Goal: Complete application form

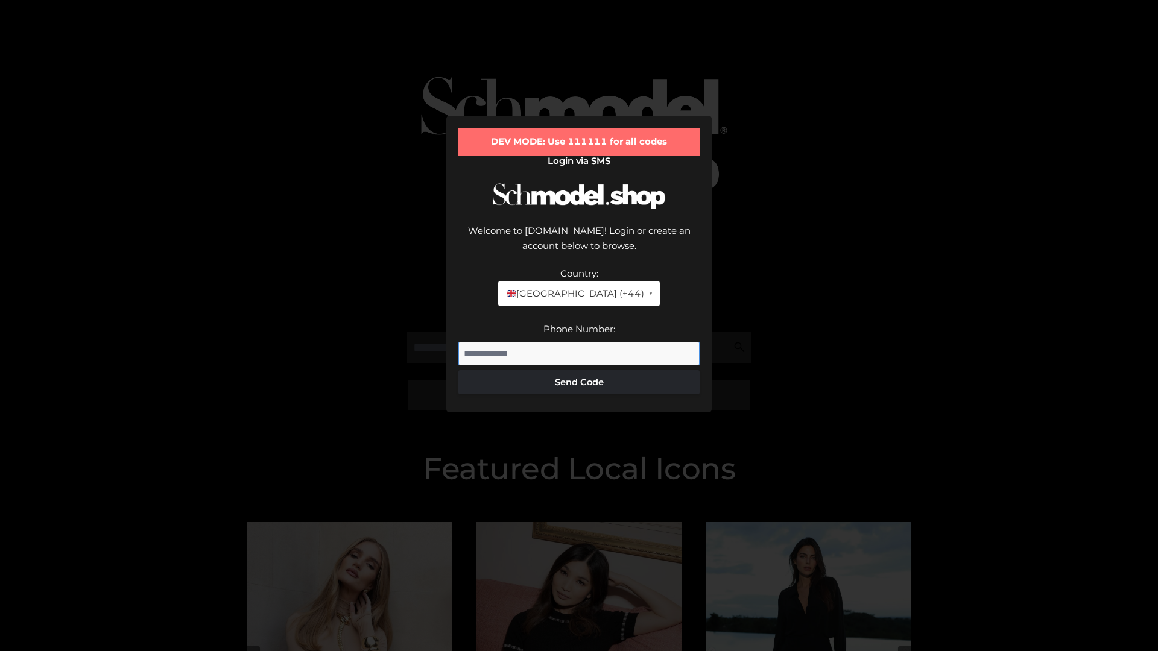
click at [579, 342] on input "Phone Number:" at bounding box center [578, 354] width 241 height 24
type input "**********"
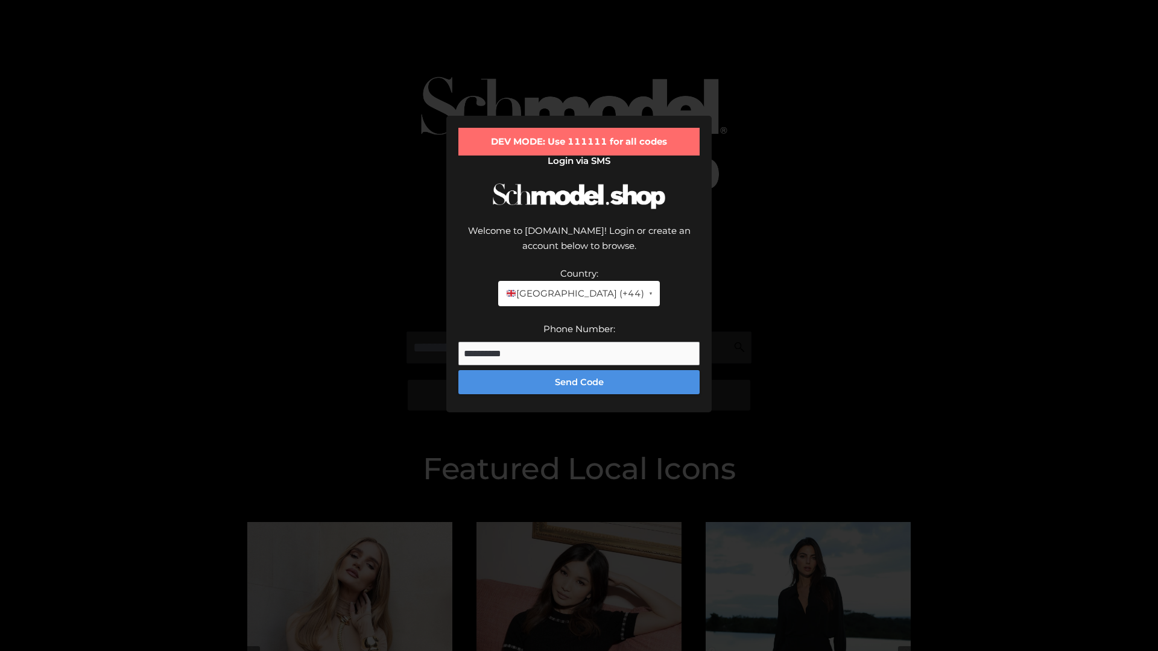
click at [579, 370] on button "Send Code" at bounding box center [578, 382] width 241 height 24
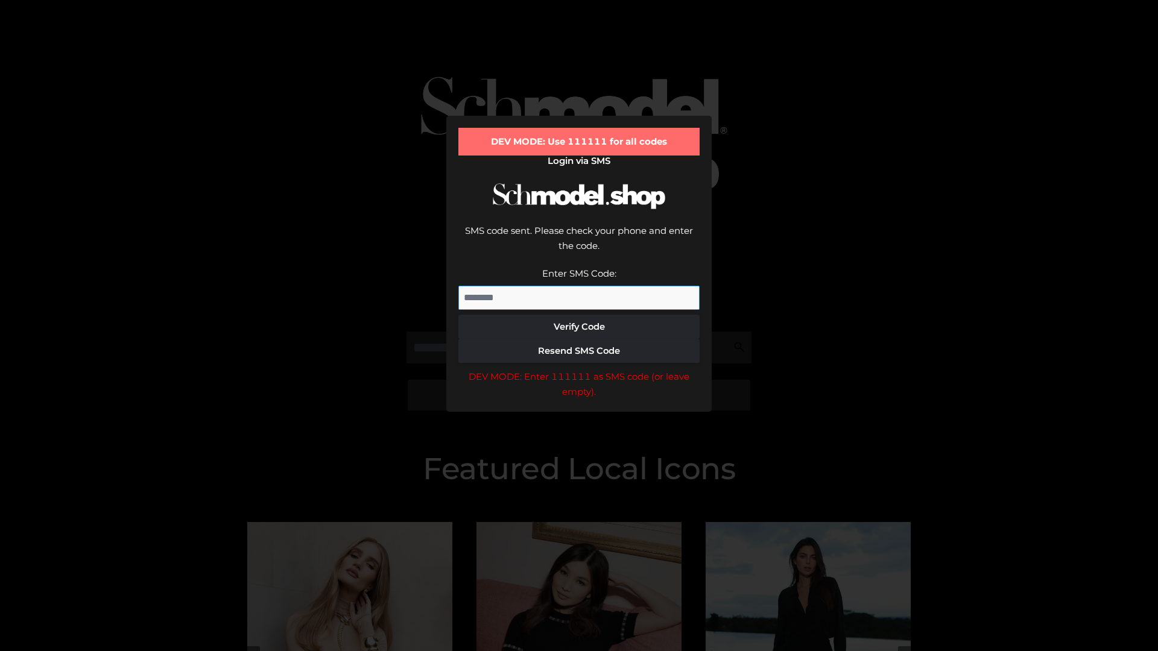
click at [579, 286] on input "Enter SMS Code:" at bounding box center [578, 298] width 241 height 24
type input "******"
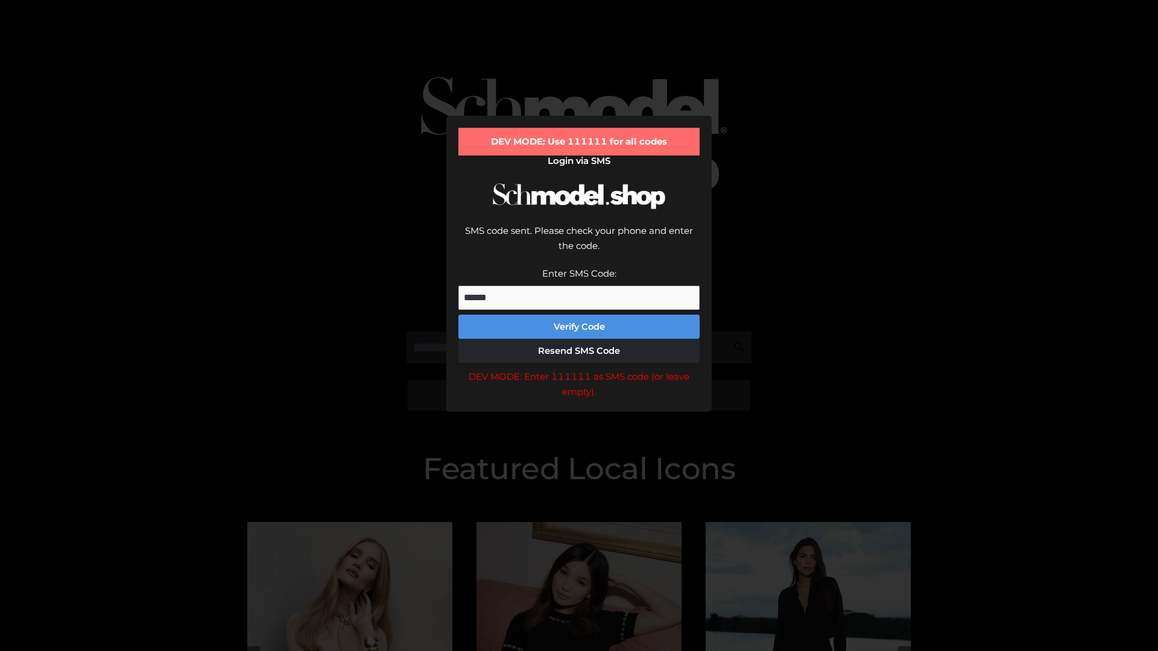
click at [579, 315] on button "Verify Code" at bounding box center [578, 327] width 241 height 24
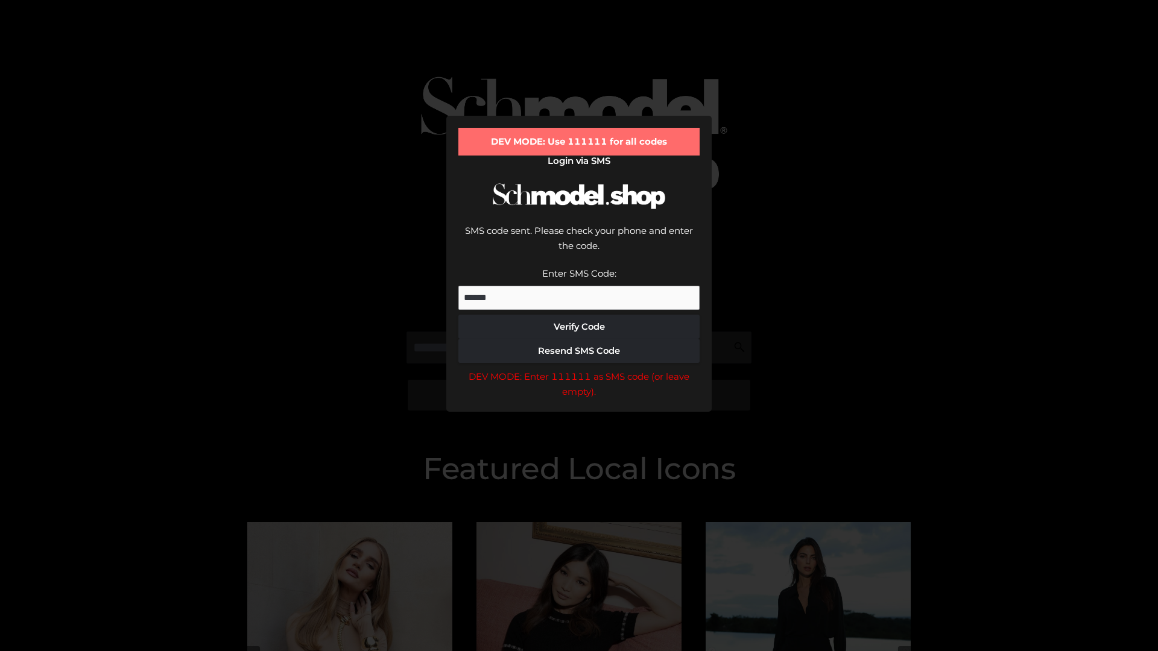
click at [579, 369] on div "DEV MODE: Enter 111111 as SMS code (or leave empty)." at bounding box center [578, 384] width 241 height 31
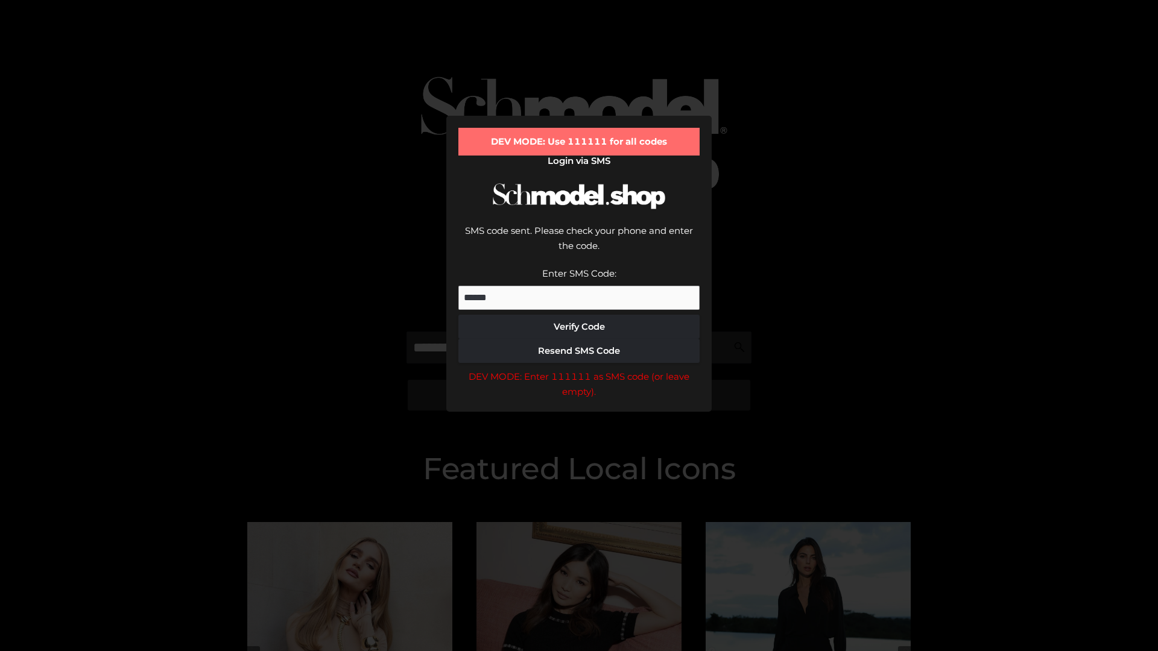
click at [579, 369] on div "DEV MODE: Enter 111111 as SMS code (or leave empty)." at bounding box center [578, 384] width 241 height 31
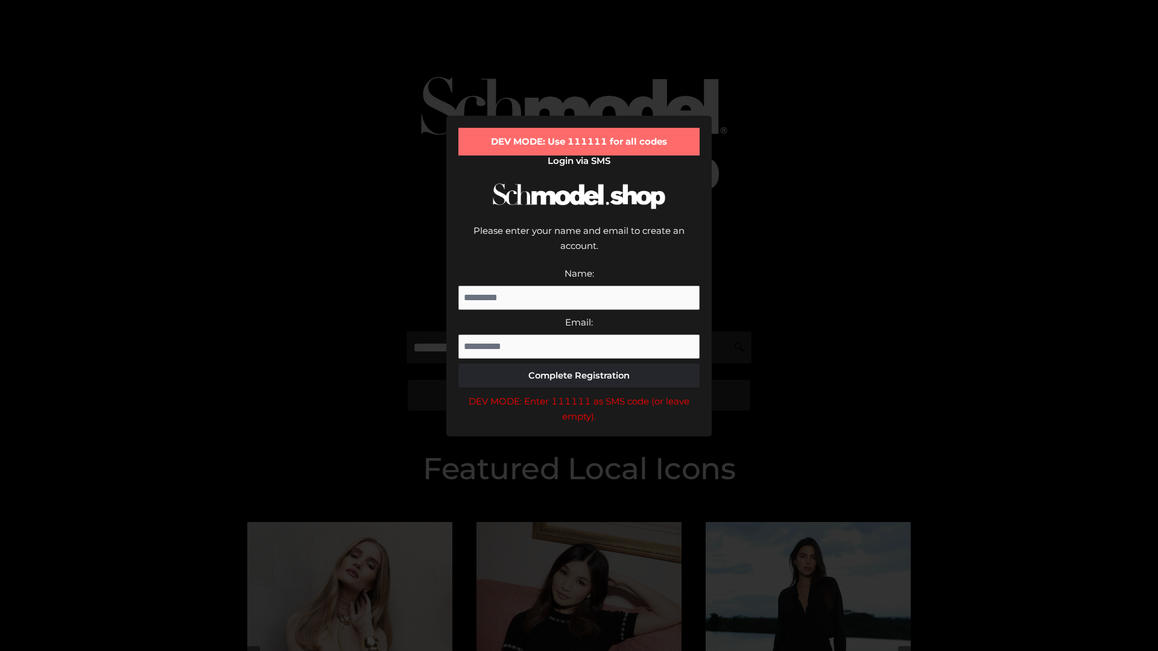
click at [579, 394] on div "DEV MODE: Enter 111111 as SMS code (or leave empty)." at bounding box center [578, 409] width 241 height 31
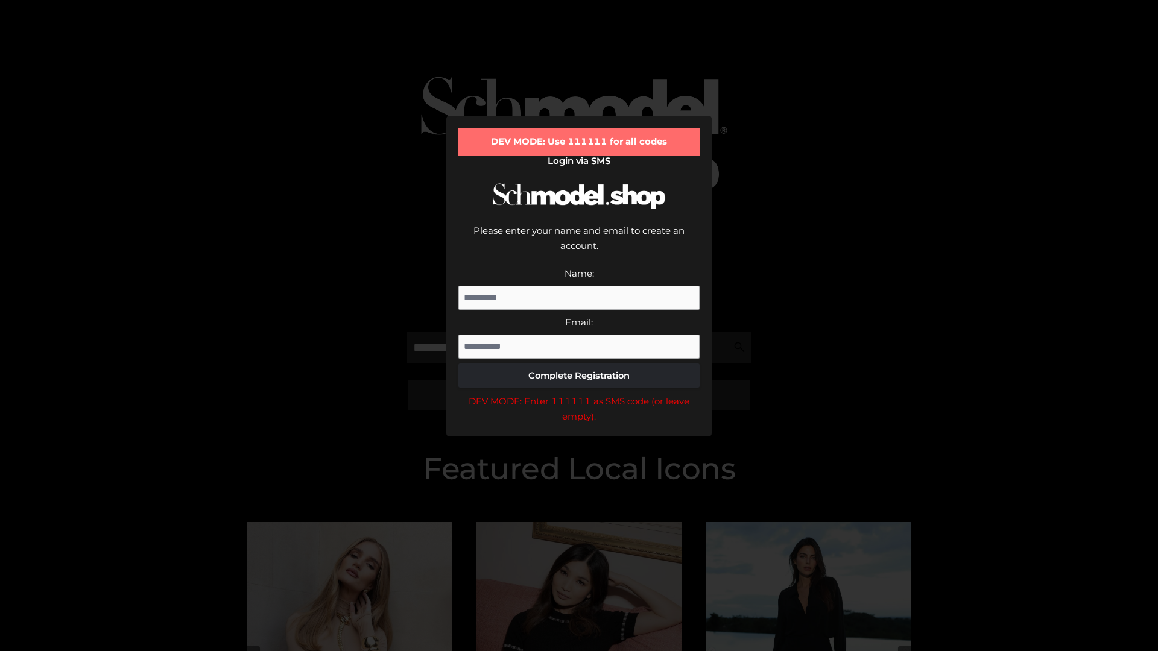
click at [579, 394] on div "DEV MODE: Enter 111111 as SMS code (or leave empty)." at bounding box center [578, 409] width 241 height 31
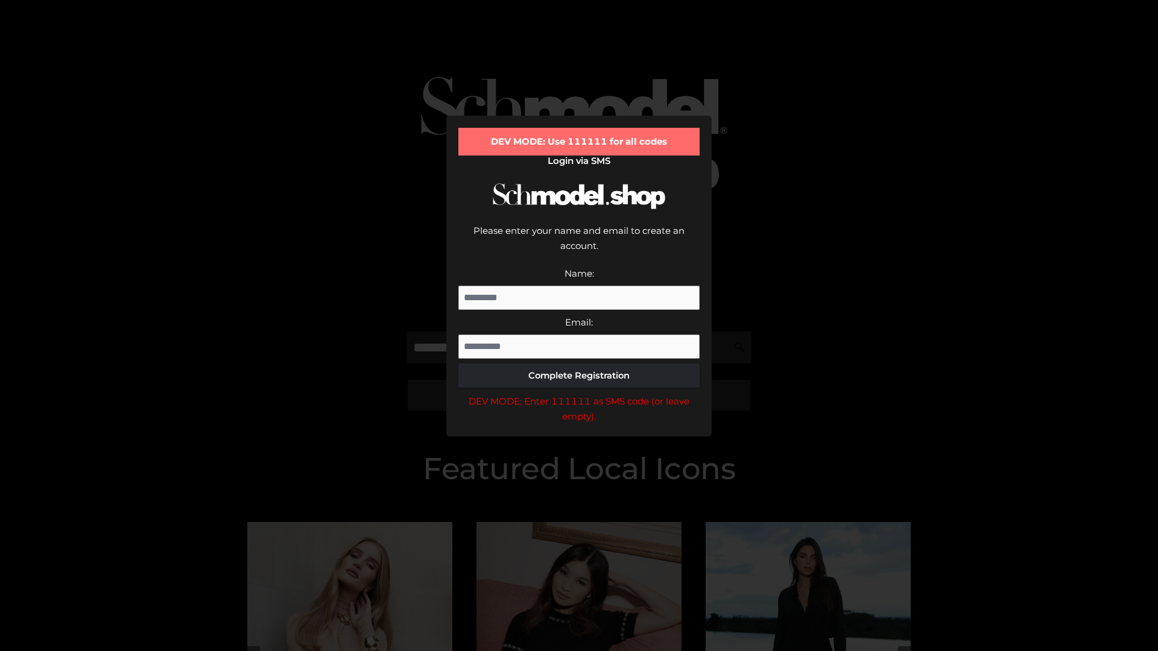
click at [579, 394] on div "DEV MODE: Enter 111111 as SMS code (or leave empty)." at bounding box center [578, 409] width 241 height 31
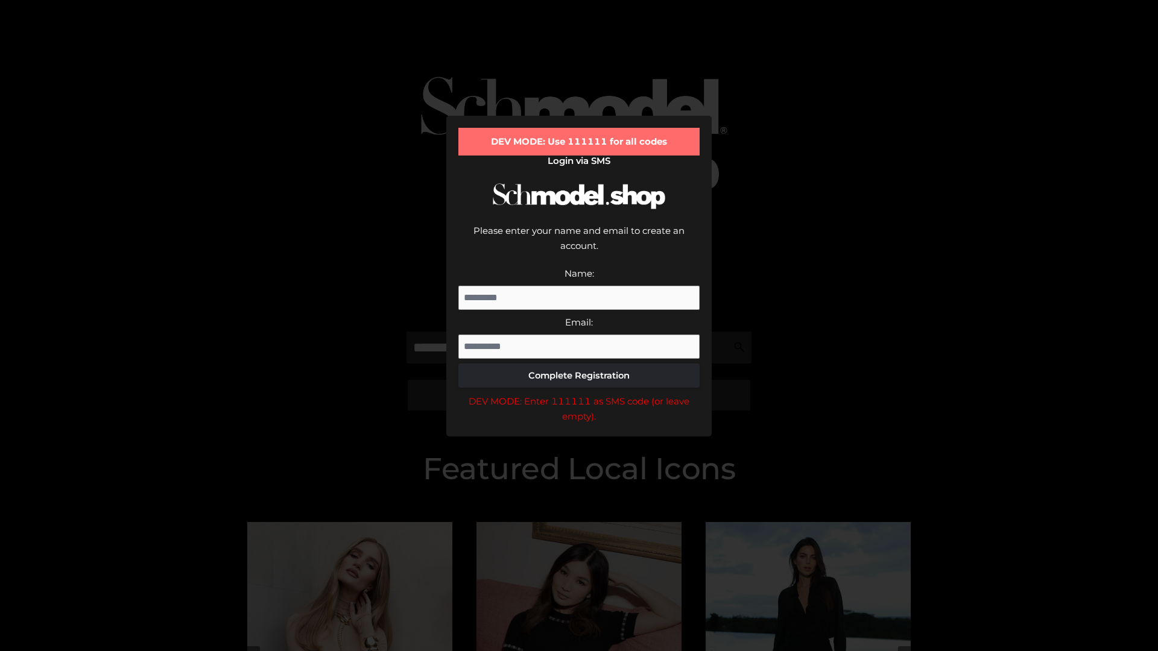
click at [579, 394] on div "DEV MODE: Enter 111111 as SMS code (or leave empty)." at bounding box center [578, 409] width 241 height 31
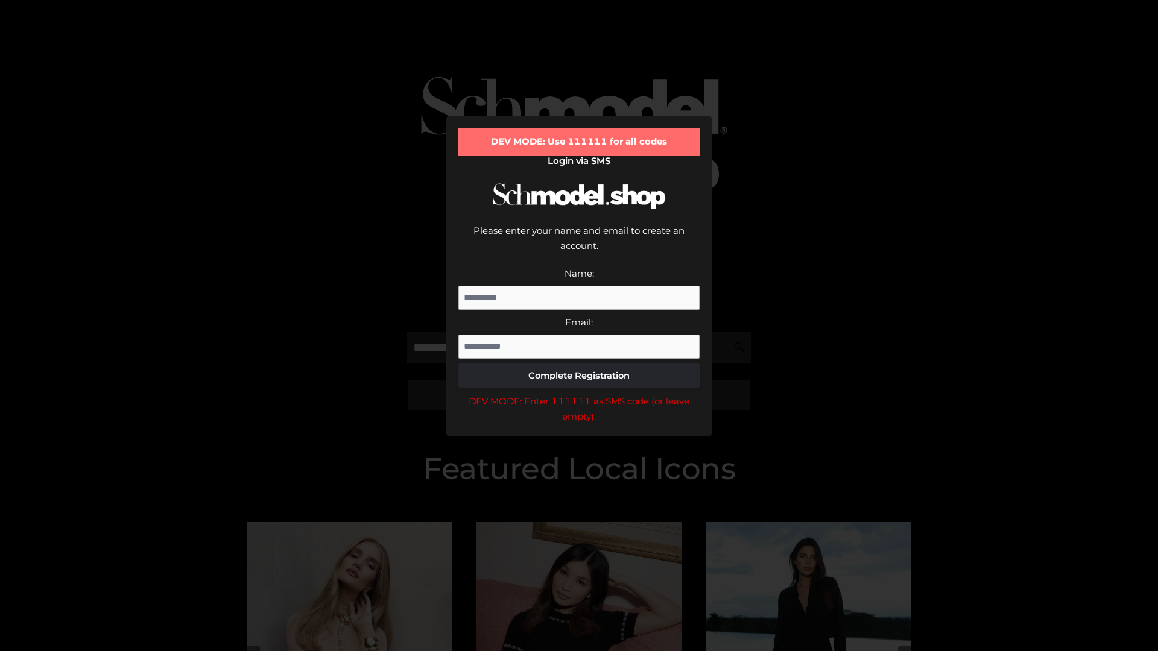
scroll to position [0, 44]
click at [579, 394] on div "DEV MODE: Enter 111111 as SMS code (or leave empty)." at bounding box center [578, 409] width 241 height 31
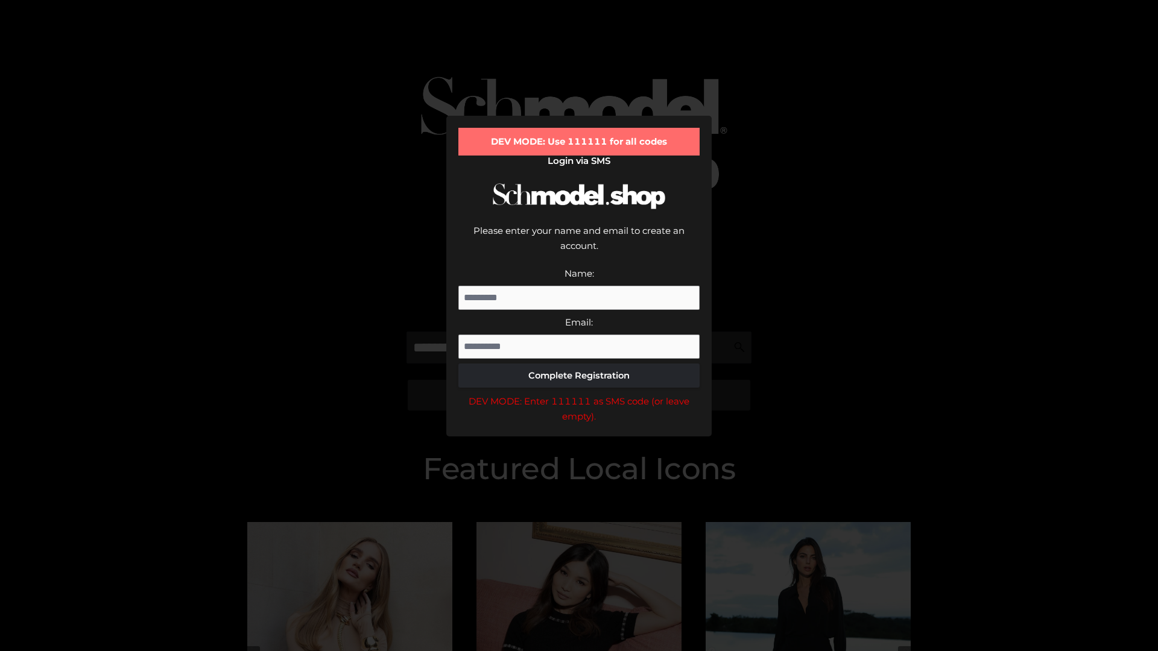
click at [579, 394] on div "DEV MODE: Enter 111111 as SMS code (or leave empty)." at bounding box center [578, 409] width 241 height 31
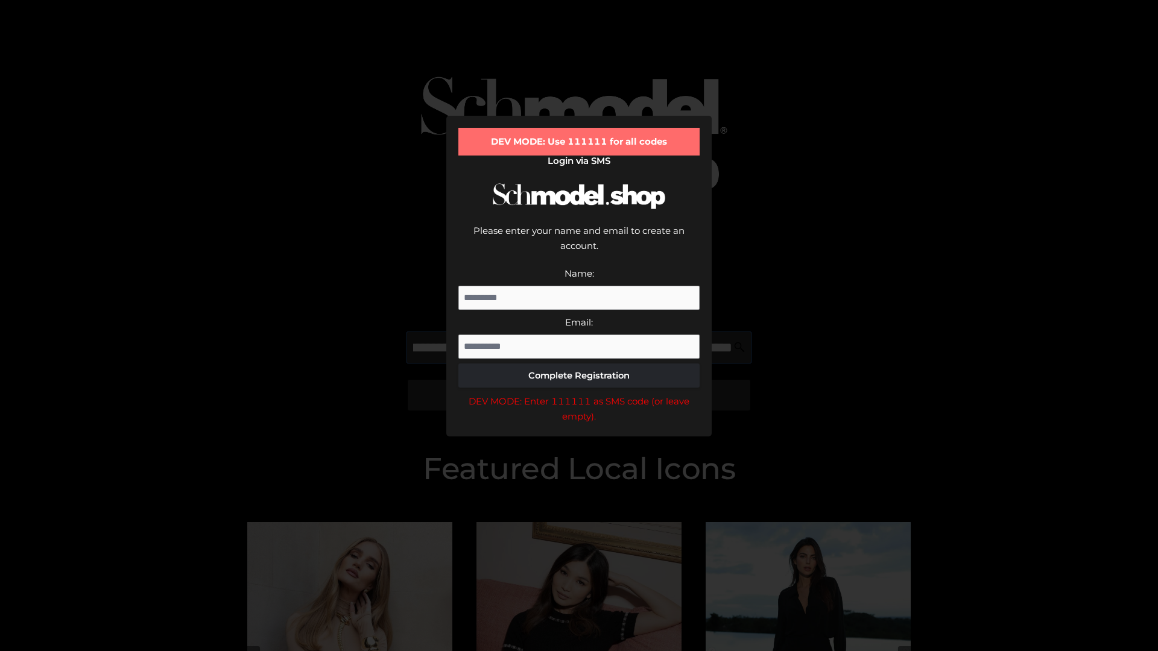
scroll to position [0, 118]
click at [579, 394] on div "DEV MODE: Enter 111111 as SMS code (or leave empty)." at bounding box center [578, 409] width 241 height 31
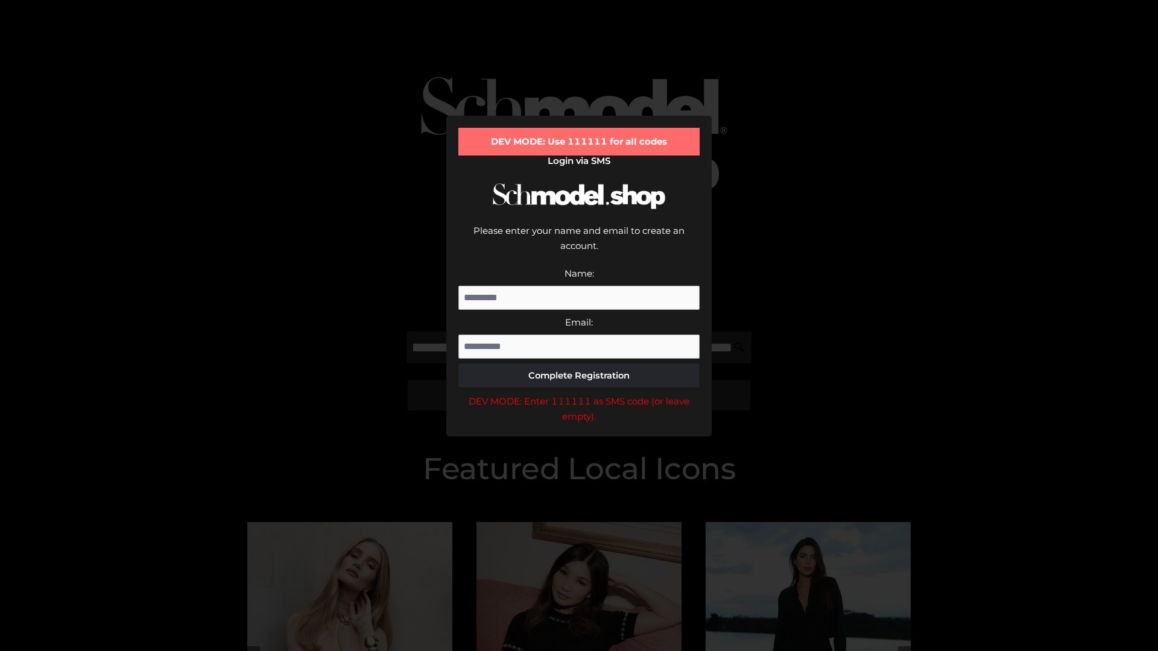
click at [579, 394] on div "DEV MODE: Enter 111111 as SMS code (or leave empty)." at bounding box center [578, 409] width 241 height 31
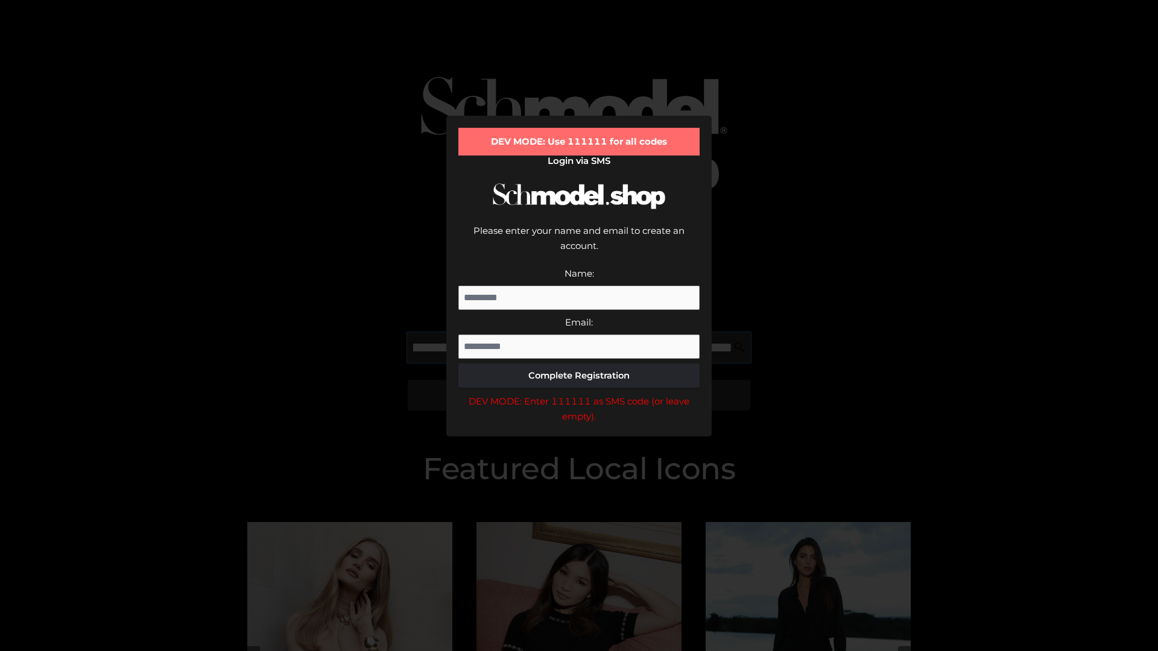
scroll to position [0, 193]
click at [579, 394] on div "DEV MODE: Enter 111111 as SMS code (or leave empty)." at bounding box center [578, 409] width 241 height 31
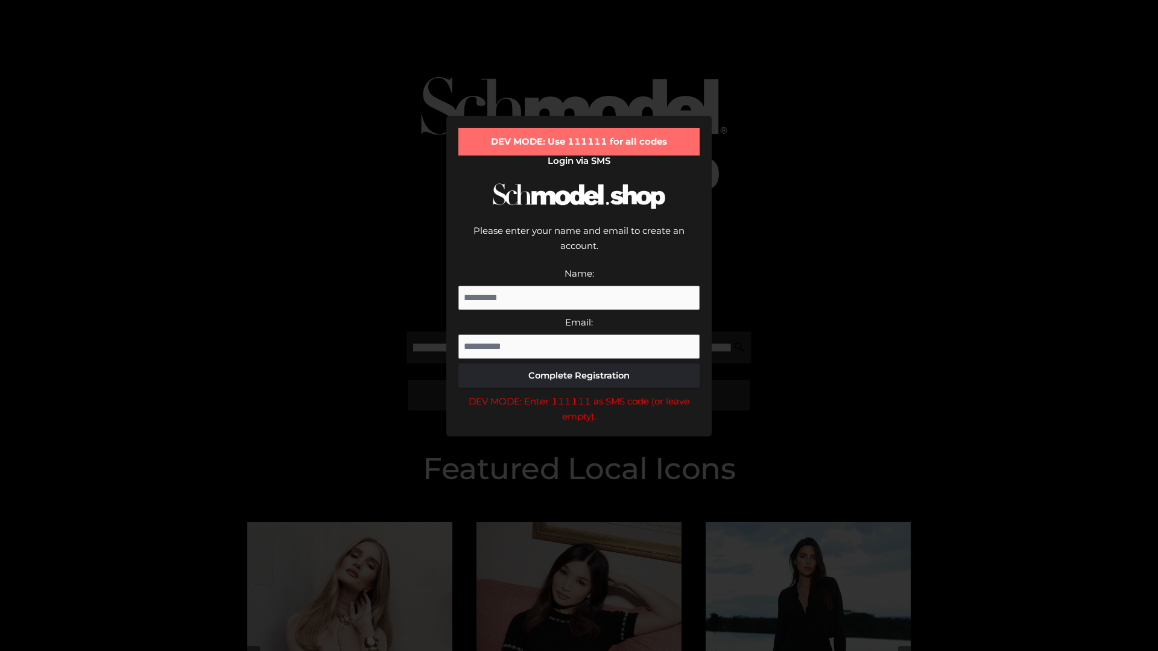
click at [579, 394] on div "DEV MODE: Enter 111111 as SMS code (or leave empty)." at bounding box center [578, 409] width 241 height 31
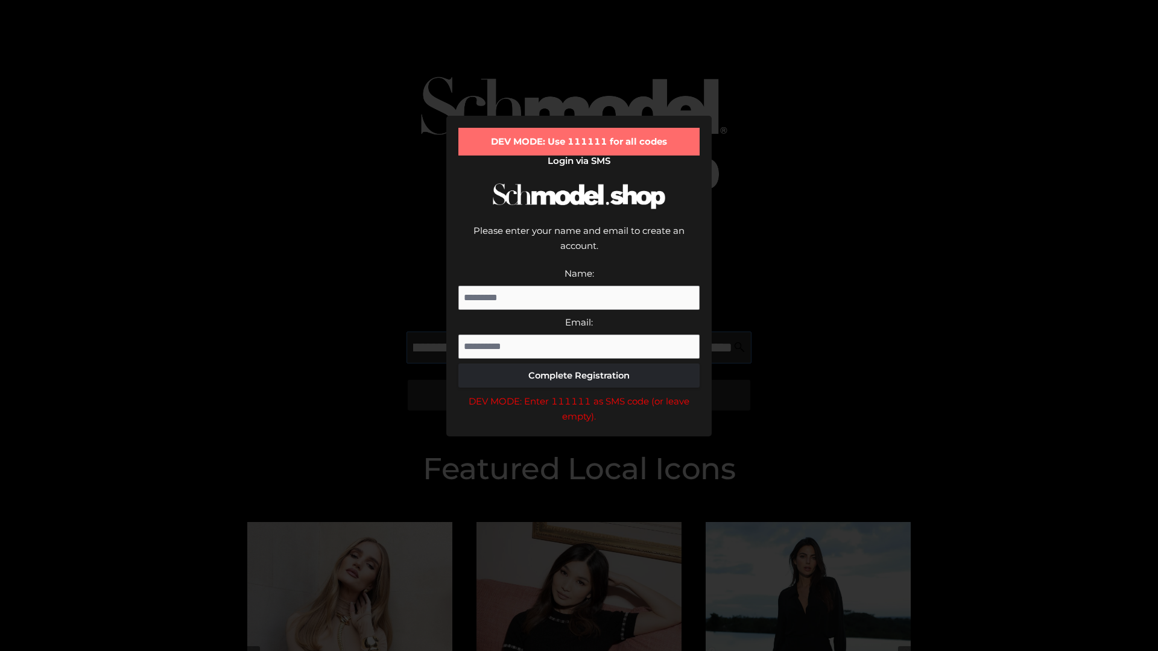
scroll to position [0, 262]
click at [579, 394] on div "DEV MODE: Enter 111111 as SMS code (or leave empty)." at bounding box center [578, 409] width 241 height 31
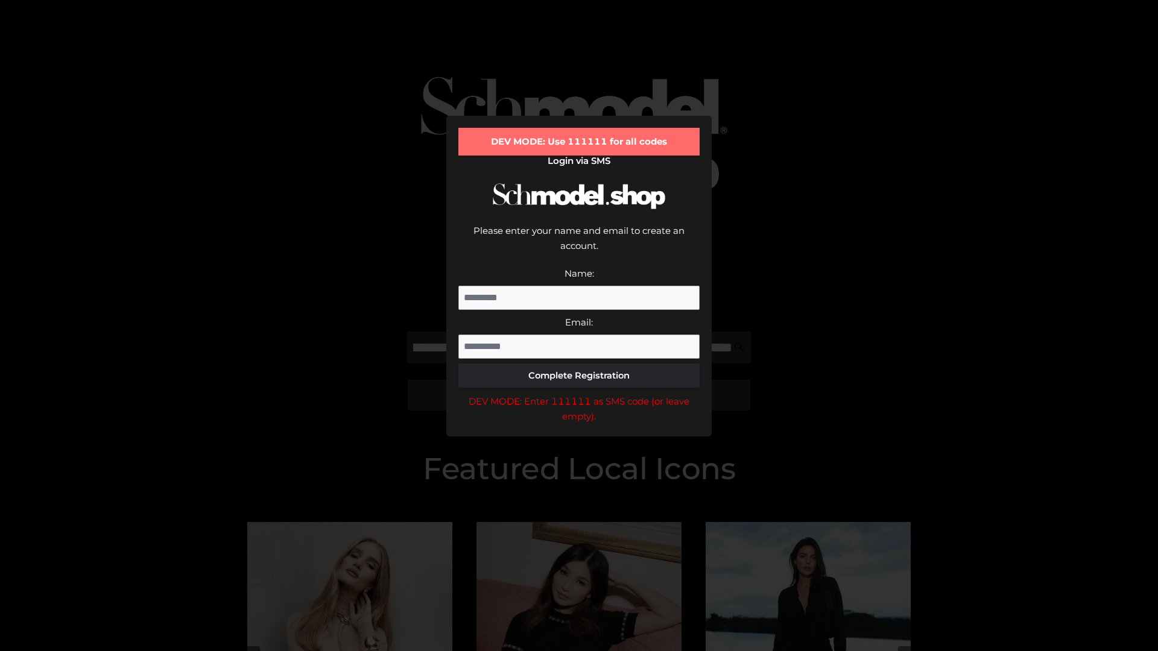
click at [579, 394] on div "DEV MODE: Enter 111111 as SMS code (or leave empty)." at bounding box center [578, 409] width 241 height 31
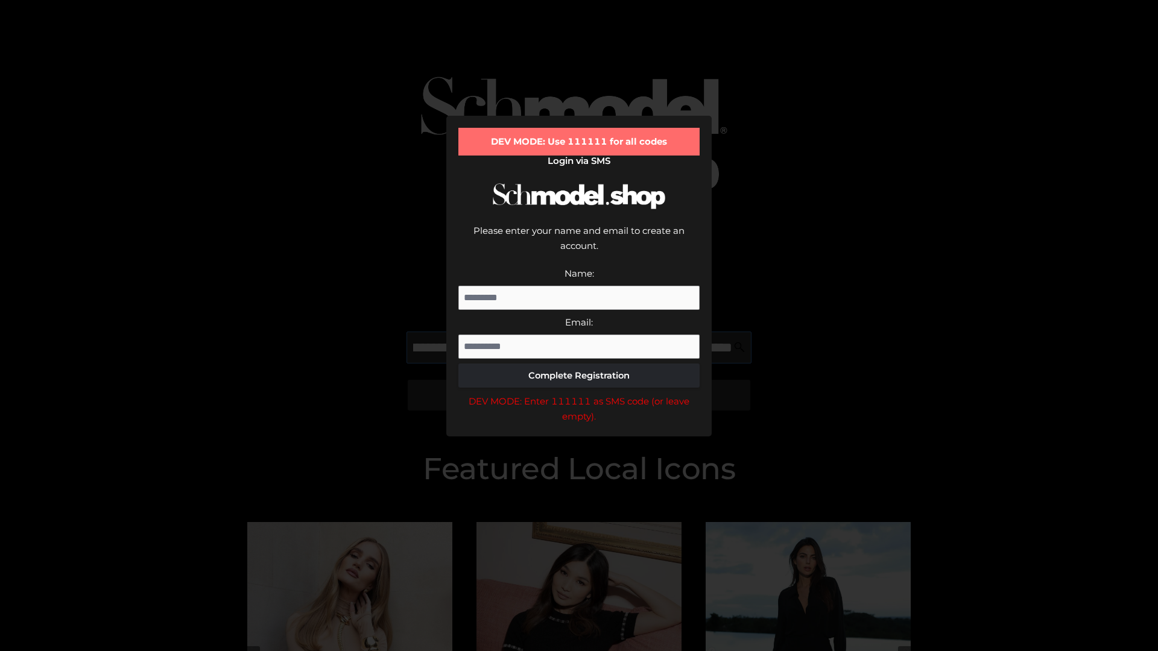
scroll to position [0, 336]
click at [579, 394] on div "DEV MODE: Enter 111111 as SMS code (or leave empty)." at bounding box center [578, 409] width 241 height 31
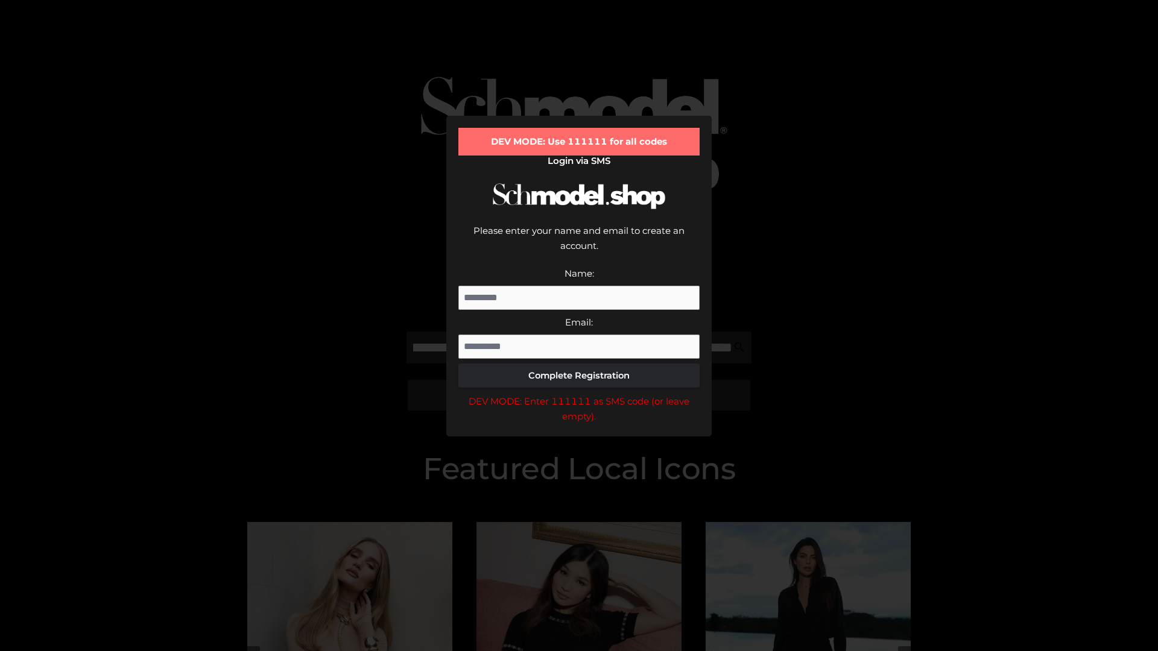
click at [579, 394] on div "DEV MODE: Enter 111111 as SMS code (or leave empty)." at bounding box center [578, 409] width 241 height 31
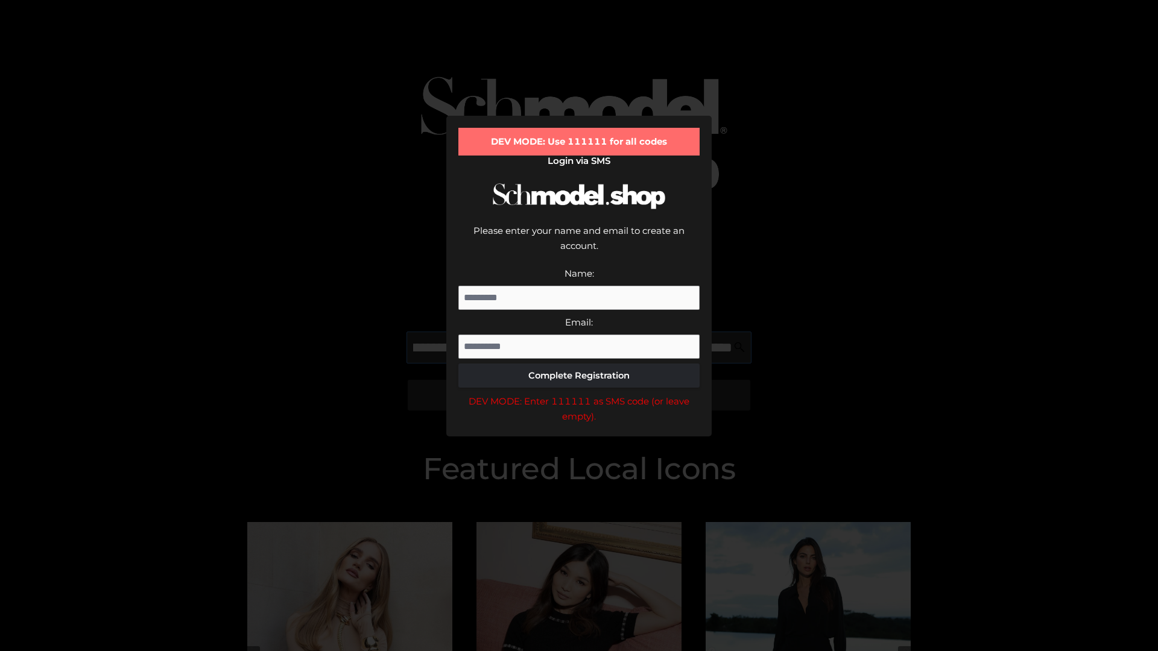
scroll to position [0, 411]
click at [579, 394] on div "DEV MODE: Enter 111111 as SMS code (or leave empty)." at bounding box center [578, 409] width 241 height 31
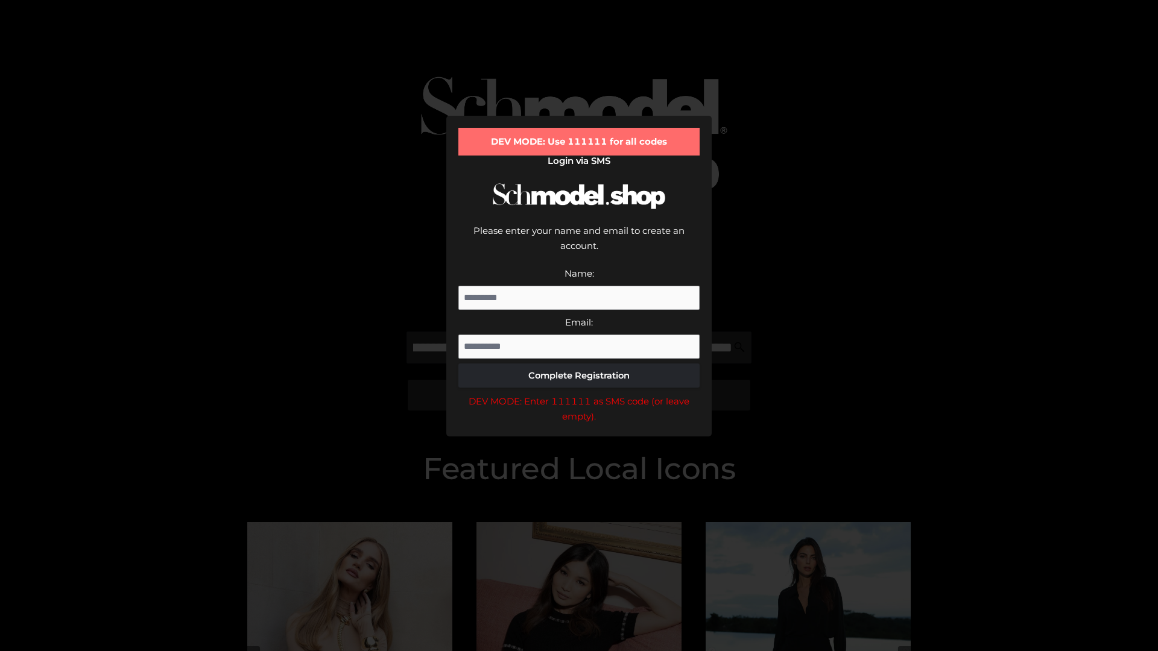
click at [579, 394] on div "DEV MODE: Enter 111111 as SMS code (or leave empty)." at bounding box center [578, 409] width 241 height 31
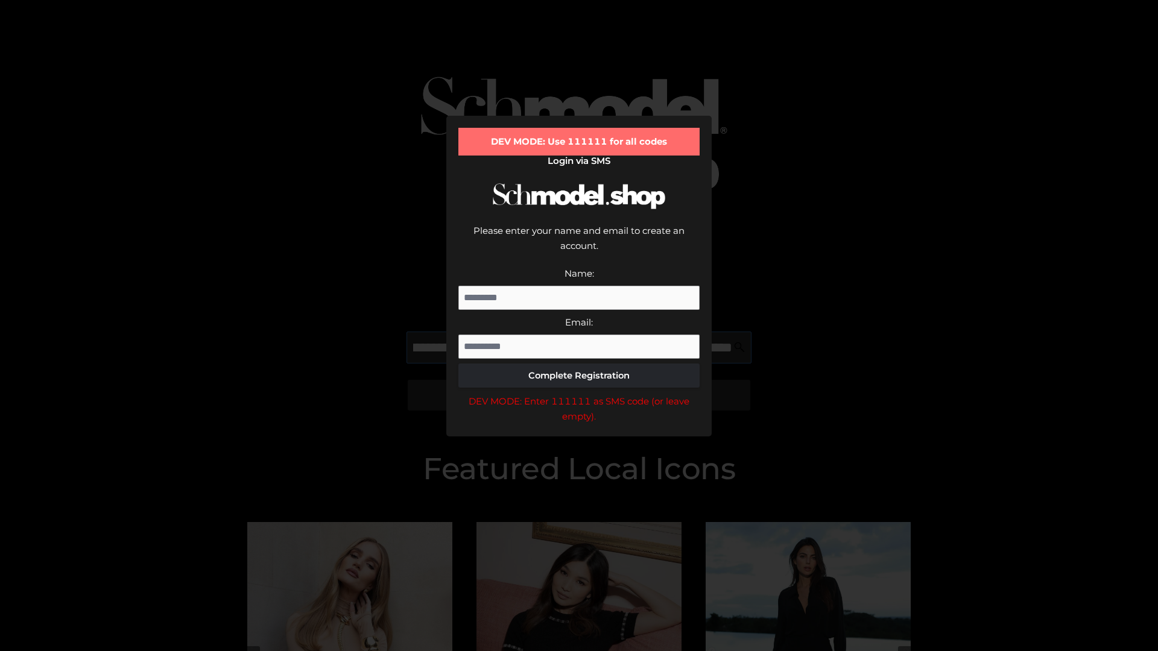
scroll to position [0, 481]
click at [579, 394] on div "DEV MODE: Enter 111111 as SMS code (or leave empty)." at bounding box center [578, 409] width 241 height 31
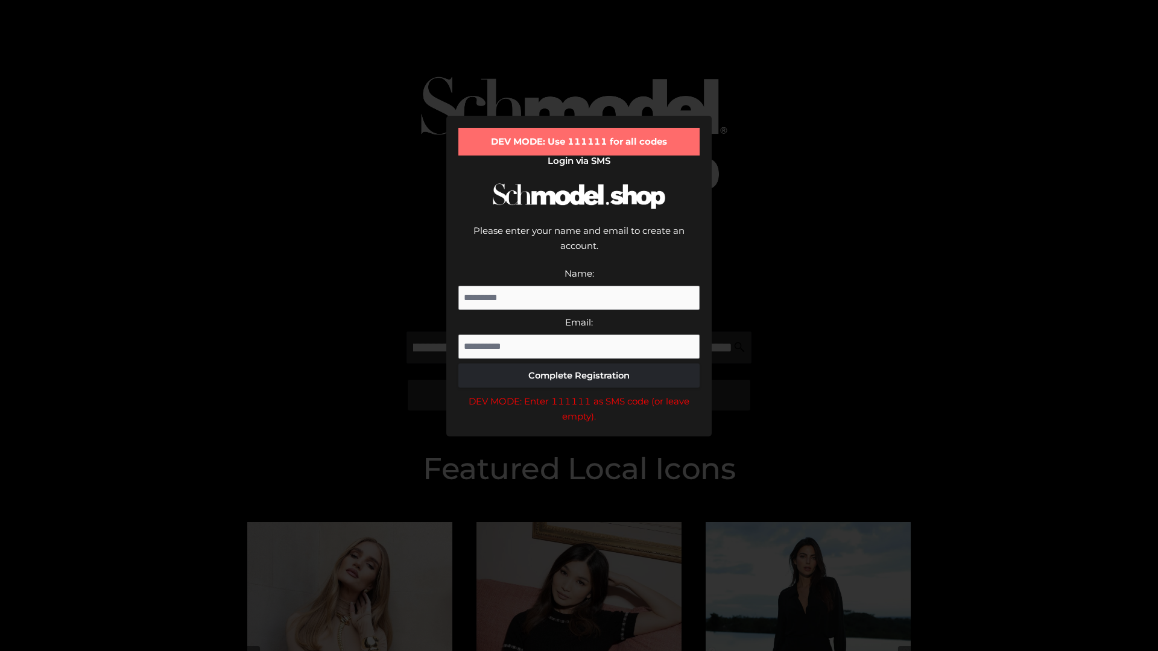
click at [579, 394] on div "DEV MODE: Enter 111111 as SMS code (or leave empty)." at bounding box center [578, 409] width 241 height 31
type input "**********"
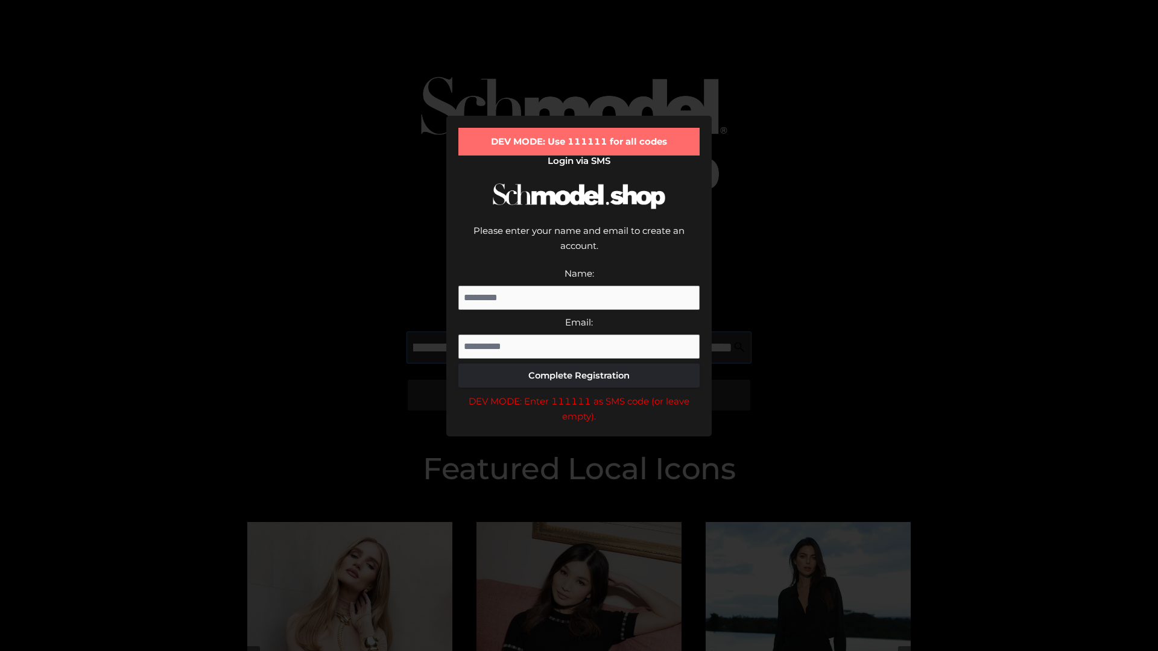
scroll to position [0, 542]
